Goal: Obtain resource: Download file/media

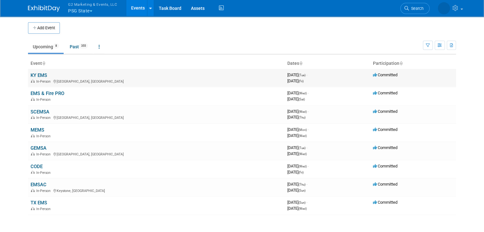
click at [33, 75] on link "KY EMS" at bounding box center [39, 76] width 17 height 6
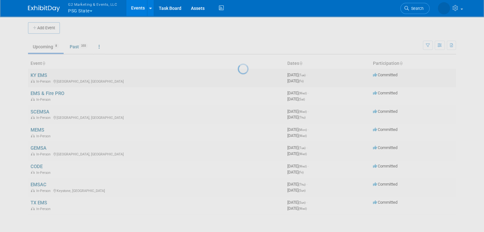
click at [238, 75] on div at bounding box center [242, 116] width 9 height 232
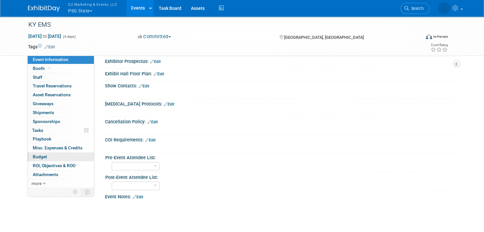
scroll to position [127, 0]
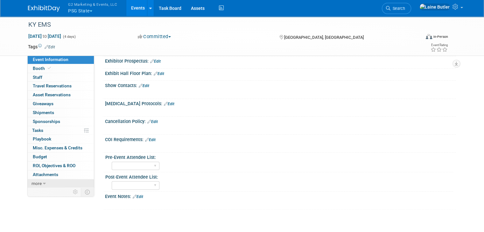
click at [37, 185] on link "more" at bounding box center [61, 184] width 66 height 9
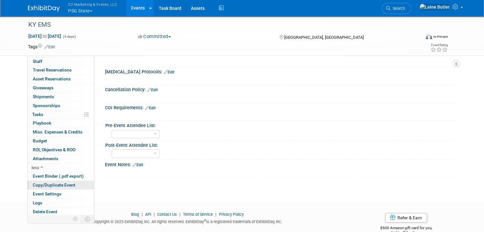
scroll to position [172, 0]
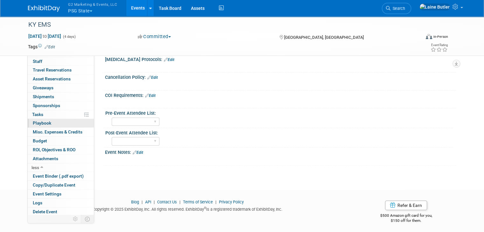
click at [41, 123] on span "Playbook 0" at bounding box center [42, 123] width 18 height 5
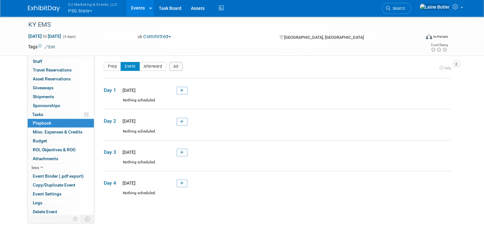
scroll to position [0, 0]
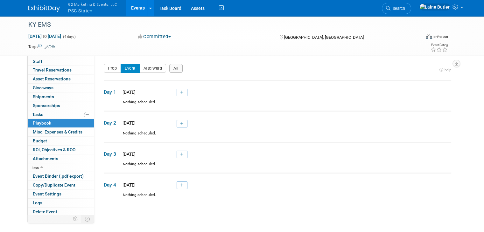
click at [83, 12] on button "G2 Marketing & Events, LLC PSG State" at bounding box center [96, 8] width 58 height 17
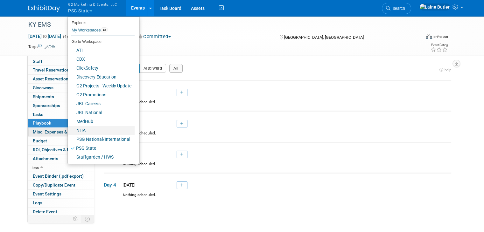
click at [82, 130] on link "NHA" at bounding box center [101, 130] width 67 height 9
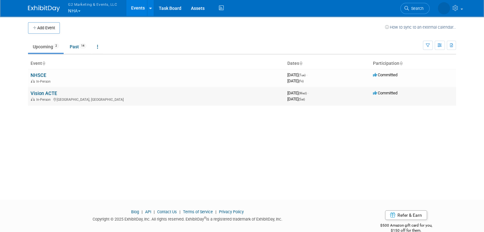
click at [43, 94] on link "Vision ACTE" at bounding box center [44, 94] width 26 height 6
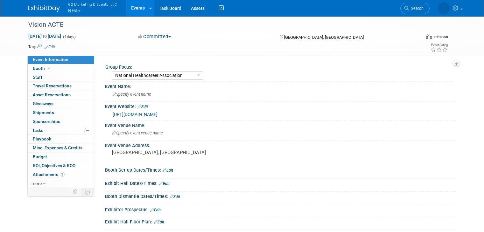
select select "National Healthcareer Association"
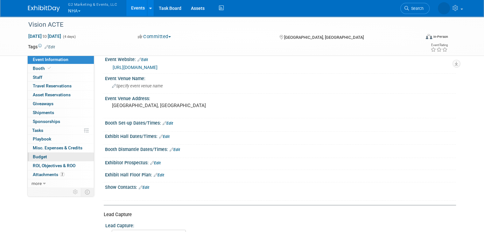
scroll to position [64, 0]
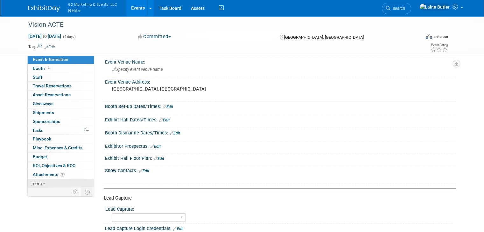
click at [32, 183] on span "more" at bounding box center [37, 183] width 10 height 5
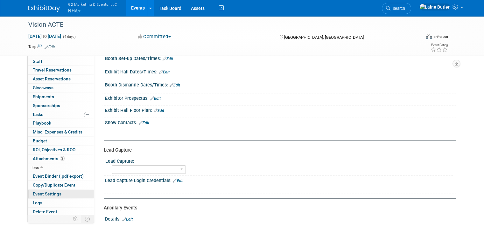
scroll to position [127, 0]
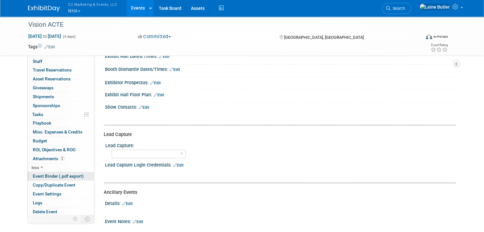
click at [39, 176] on span "Event Binder (.pdf export)" at bounding box center [58, 176] width 51 height 5
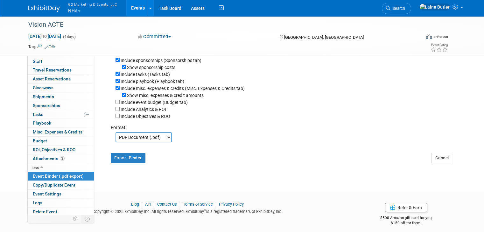
scroll to position [135, 0]
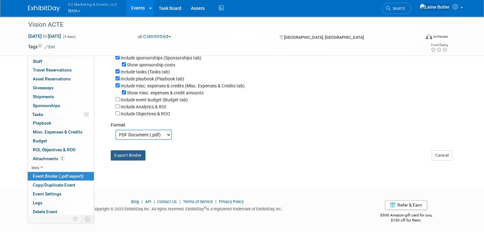
click at [135, 157] on button "Export Binder" at bounding box center [128, 156] width 35 height 10
